Goal: Task Accomplishment & Management: Complete application form

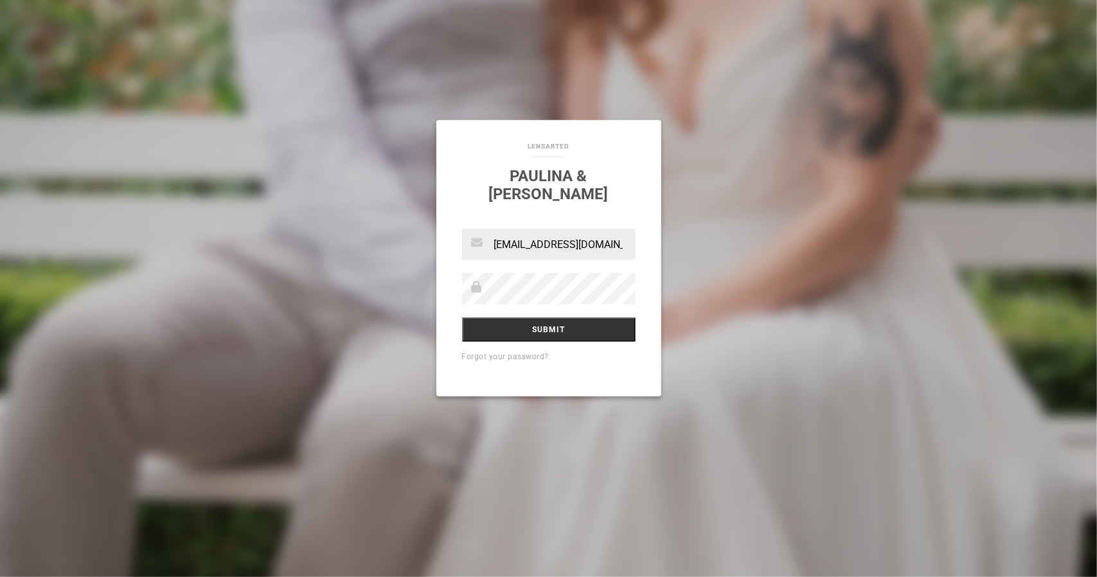
type input "[EMAIL_ADDRESS][DOMAIN_NAME]"
click at [550, 317] on input "Submit" at bounding box center [549, 329] width 174 height 24
type input "[EMAIL_ADDRESS][DOMAIN_NAME]"
click at [540, 320] on input "Submit" at bounding box center [549, 329] width 174 height 24
click at [462, 317] on input "Submit" at bounding box center [549, 329] width 174 height 24
